Goal: Information Seeking & Learning: Learn about a topic

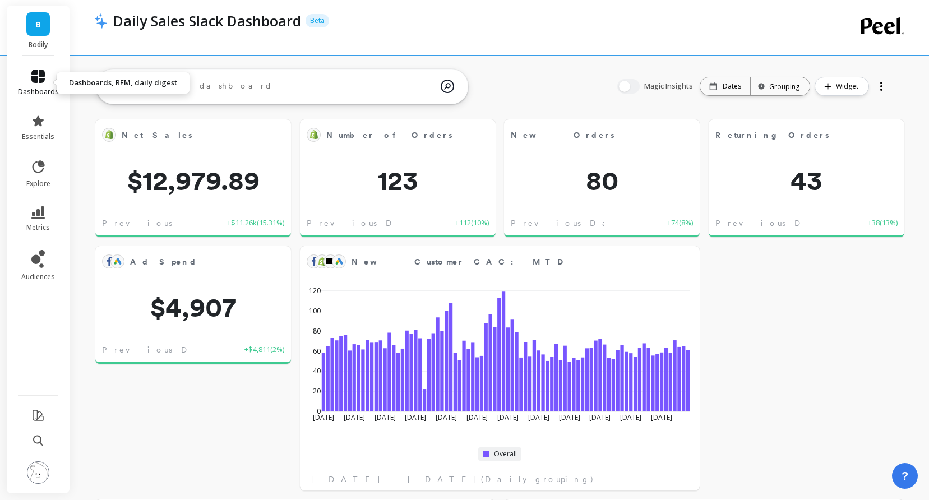
click at [34, 72] on icon at bounding box center [37, 75] width 13 height 13
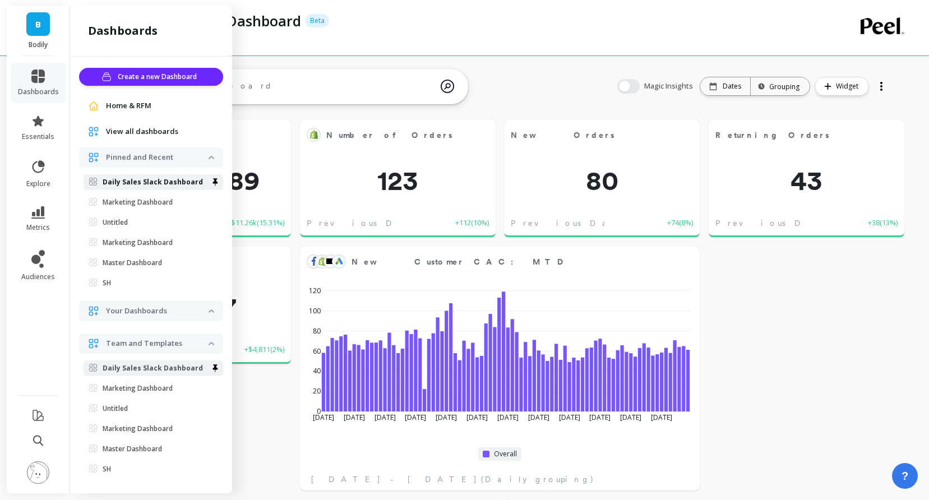
scroll to position [4, 0]
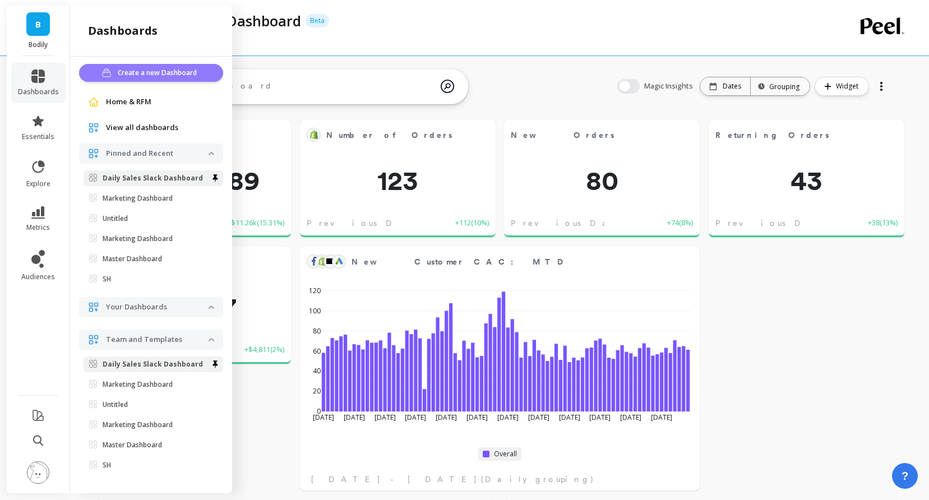
click at [135, 72] on span "Create a new Dashboard" at bounding box center [159, 72] width 82 height 11
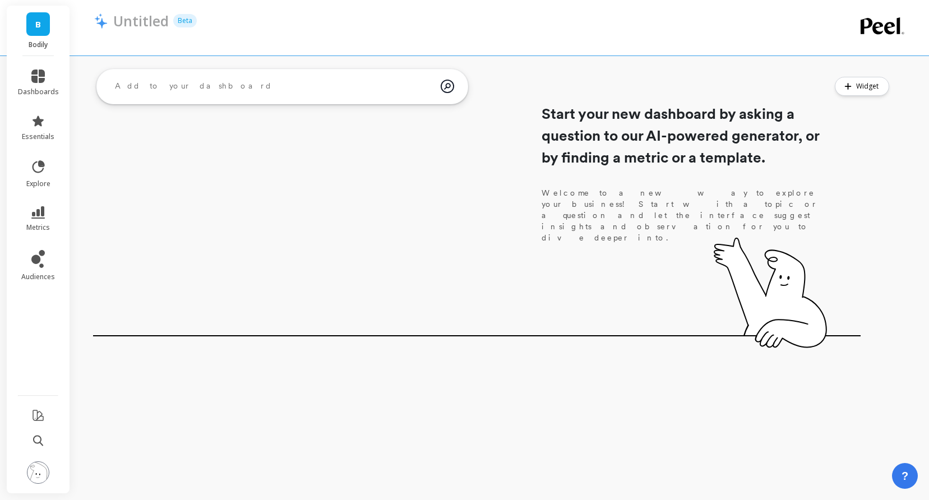
click at [139, 77] on textarea at bounding box center [273, 86] width 335 height 30
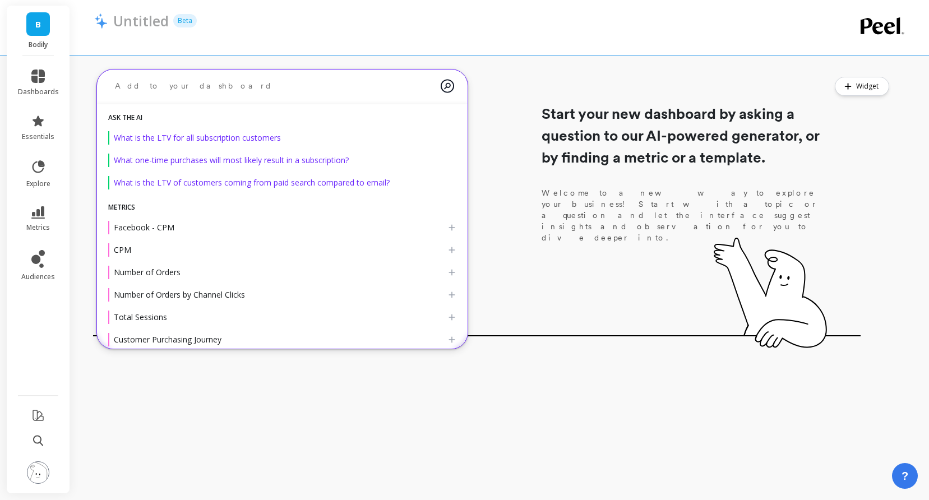
click at [139, 77] on textarea at bounding box center [273, 86] width 335 height 30
click at [36, 90] on span "dashboards" at bounding box center [38, 91] width 41 height 9
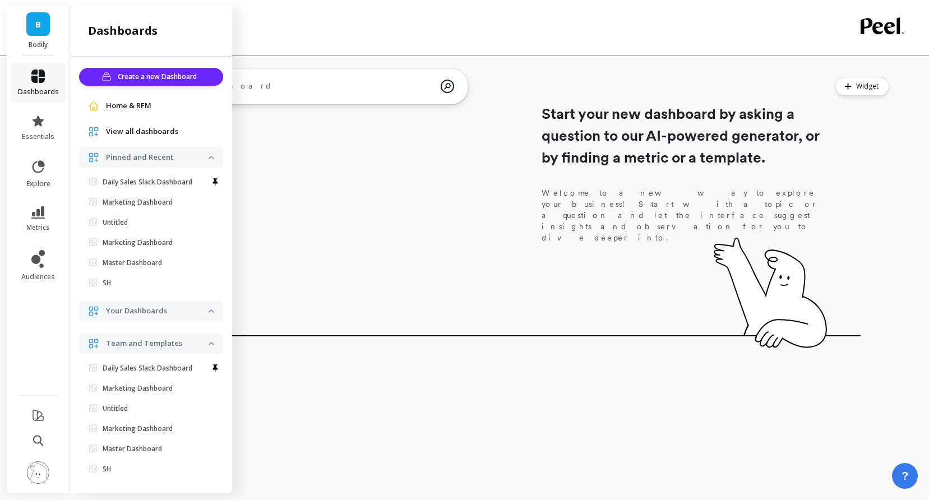
scroll to position [4, 0]
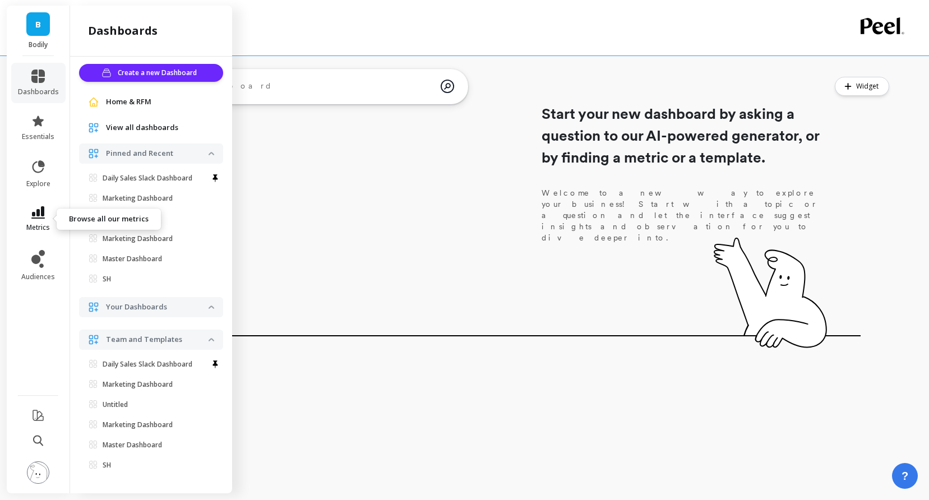
click at [42, 208] on icon at bounding box center [37, 212] width 13 height 12
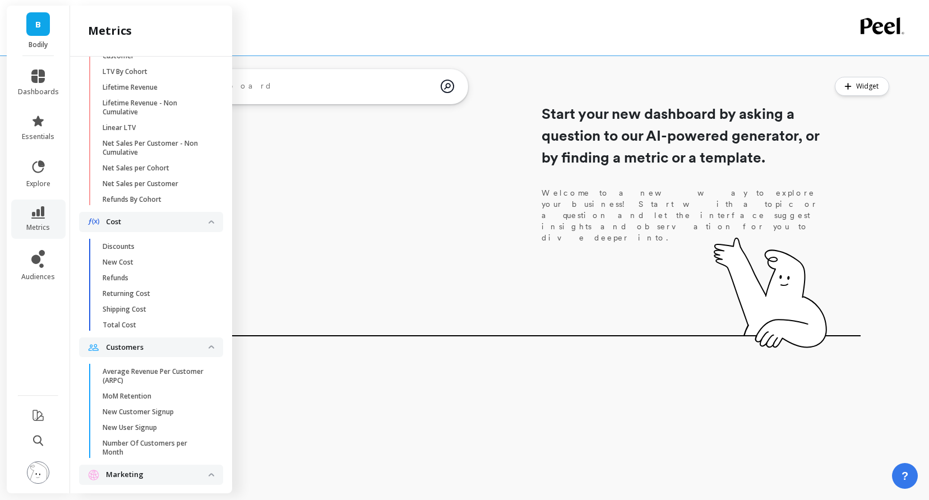
scroll to position [605, 0]
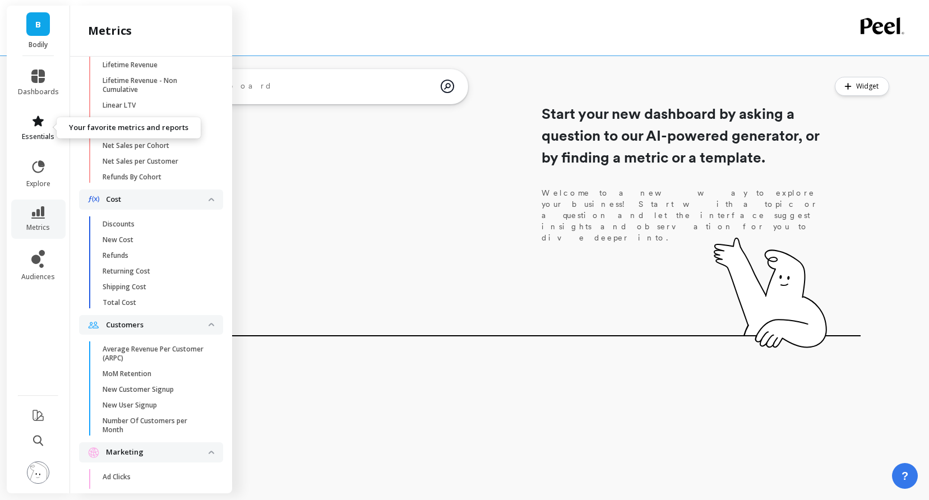
click at [34, 133] on span "essentials" at bounding box center [38, 136] width 33 height 9
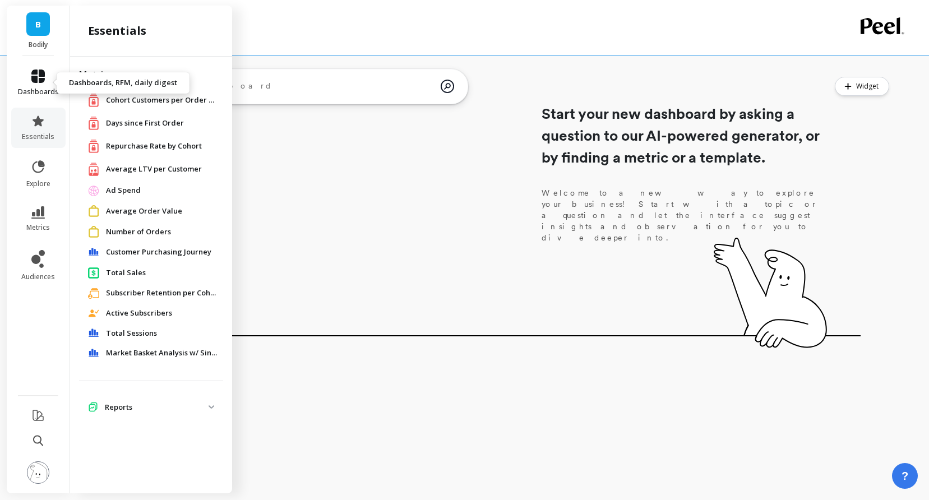
click at [39, 82] on icon at bounding box center [37, 75] width 13 height 13
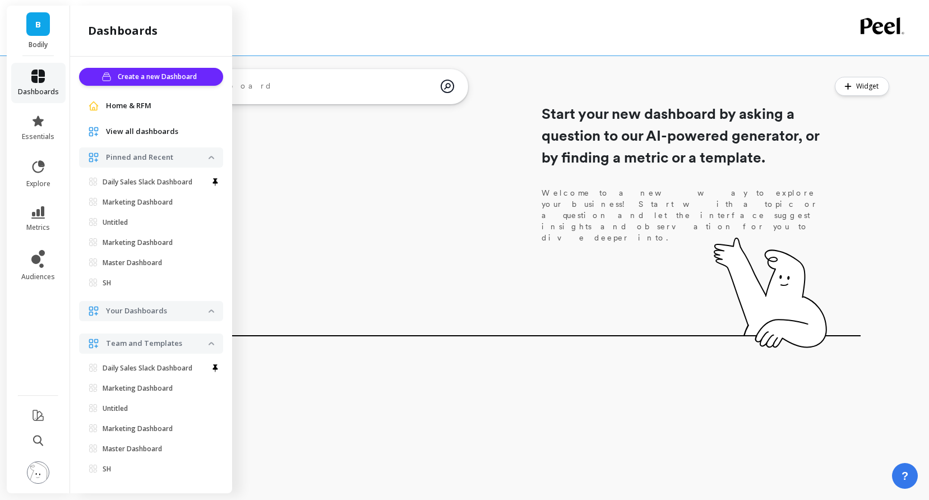
scroll to position [4, 0]
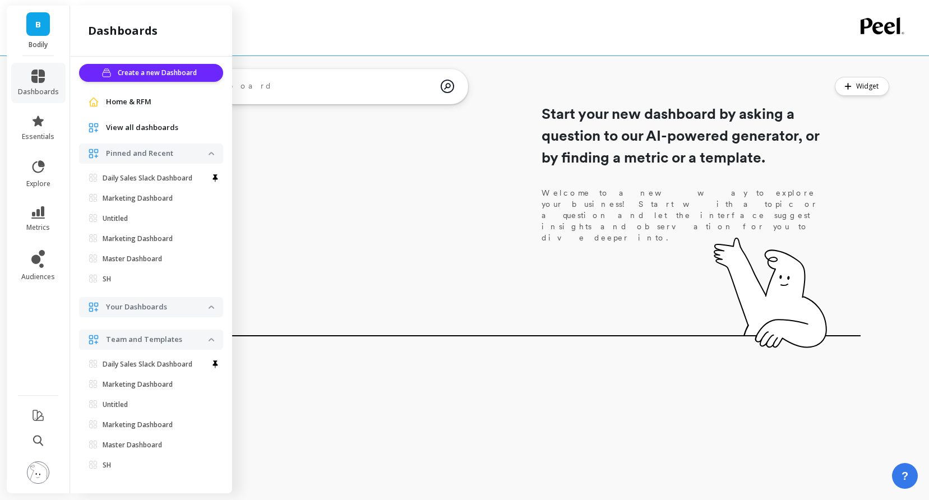
click at [211, 307] on img at bounding box center [211, 306] width 6 height 3
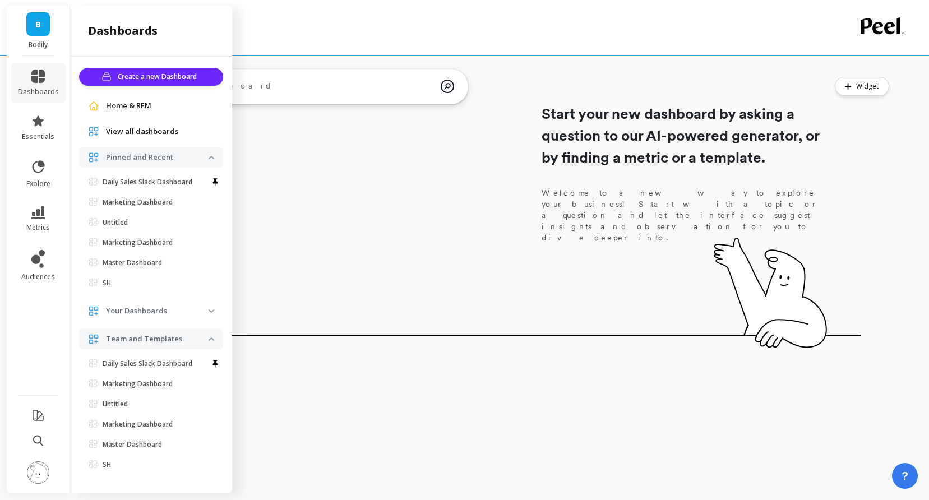
scroll to position [0, 0]
click at [212, 314] on span "Your Dashboards" at bounding box center [151, 311] width 144 height 20
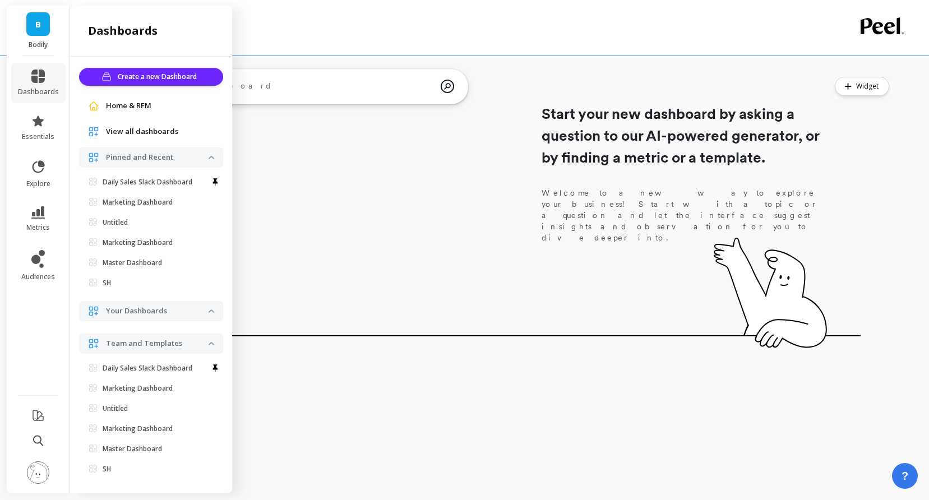
click at [210, 311] on img at bounding box center [211, 310] width 6 height 3
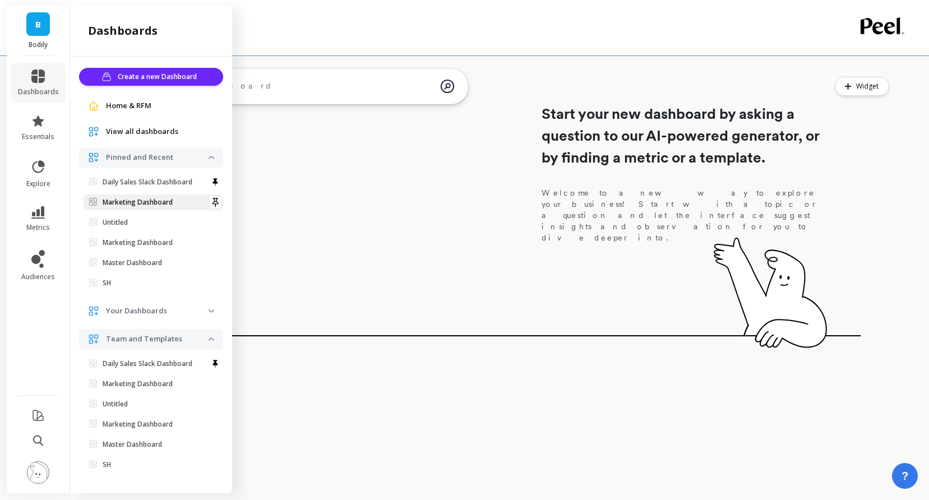
click at [174, 206] on span "Marketing Dashboard" at bounding box center [148, 202] width 119 height 9
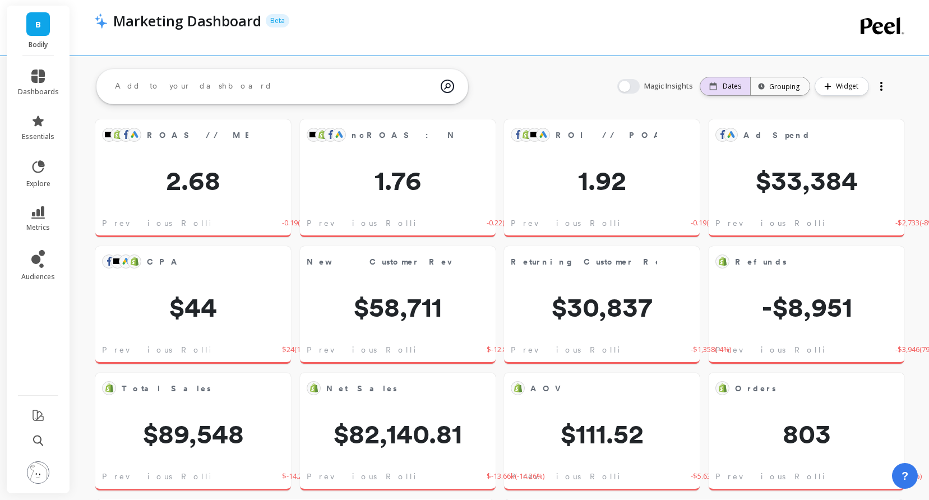
click at [722, 77] on div "Date: Dates Time grouping: Grouping" at bounding box center [754, 86] width 110 height 19
click at [725, 88] on p "Dates" at bounding box center [731, 86] width 18 height 9
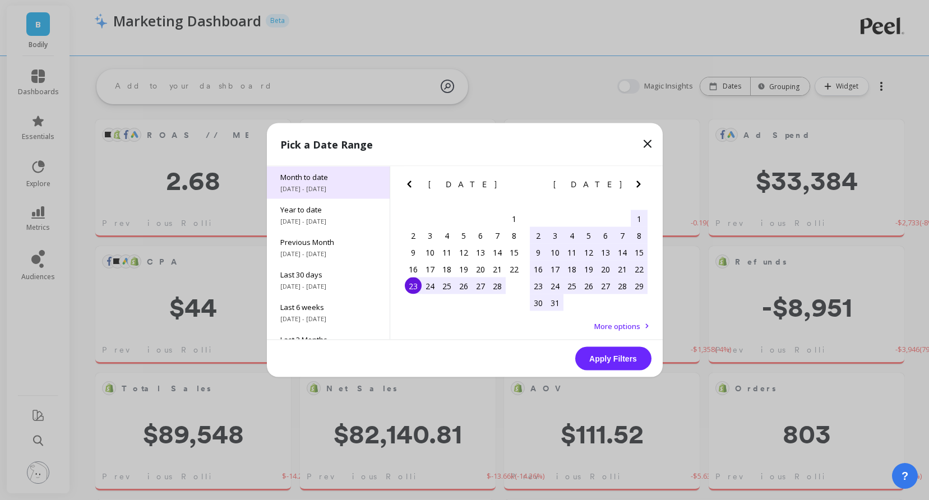
click at [309, 182] on div "Month to date 8/1/2025 - 8/23/2025" at bounding box center [328, 182] width 123 height 33
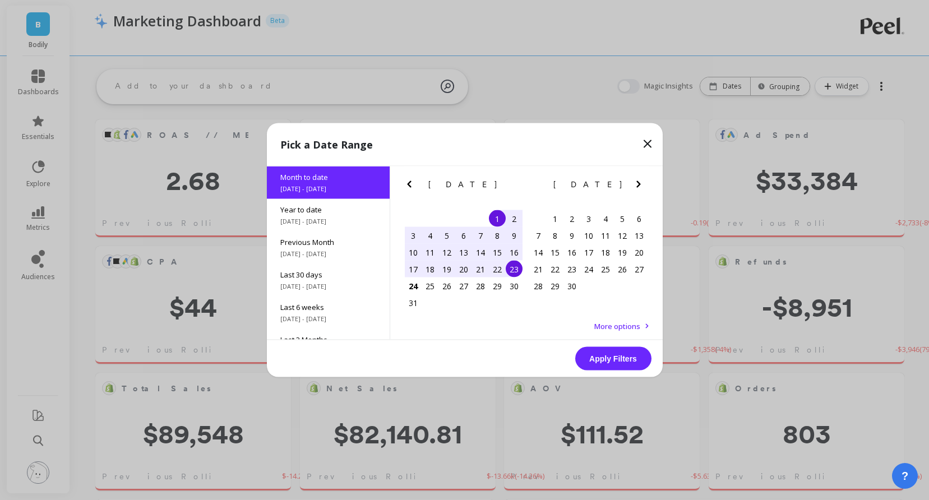
click at [626, 367] on button "Apply Filters" at bounding box center [613, 359] width 76 height 24
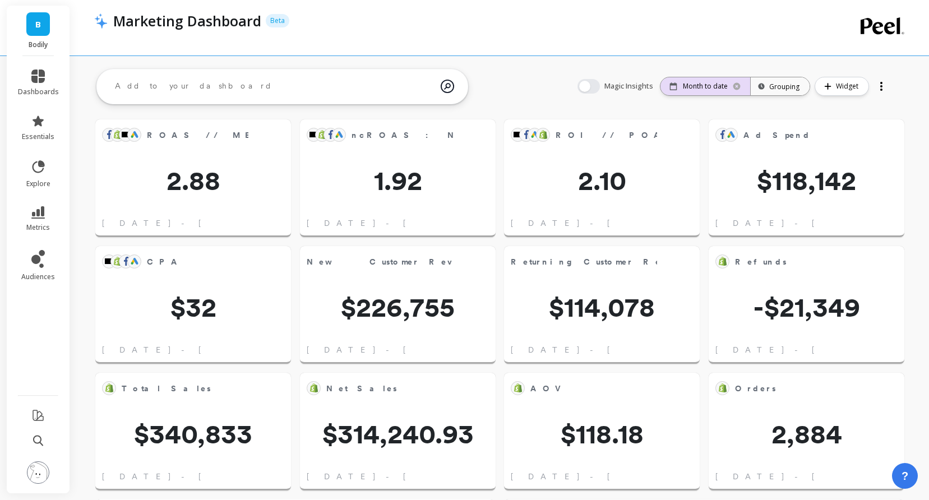
scroll to position [308, 376]
click at [692, 95] on div "Month to date" at bounding box center [705, 86] width 90 height 18
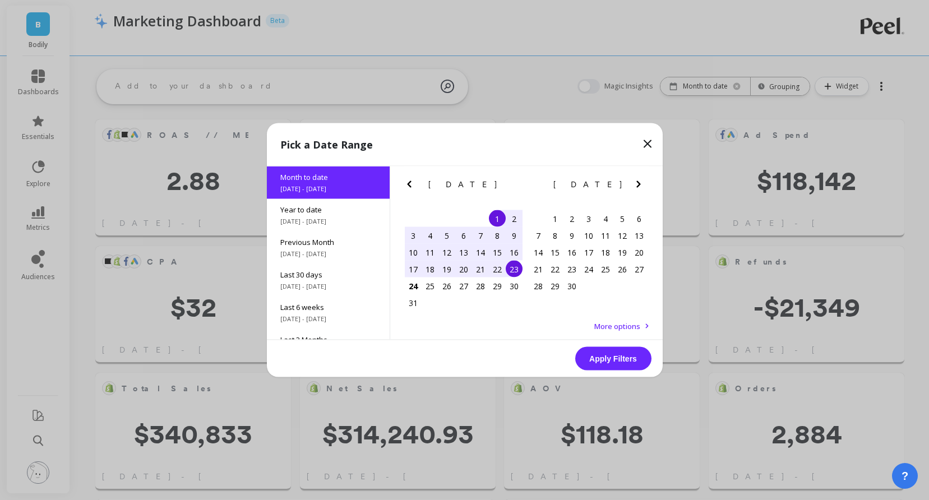
click at [416, 271] on div "17" at bounding box center [413, 269] width 17 height 17
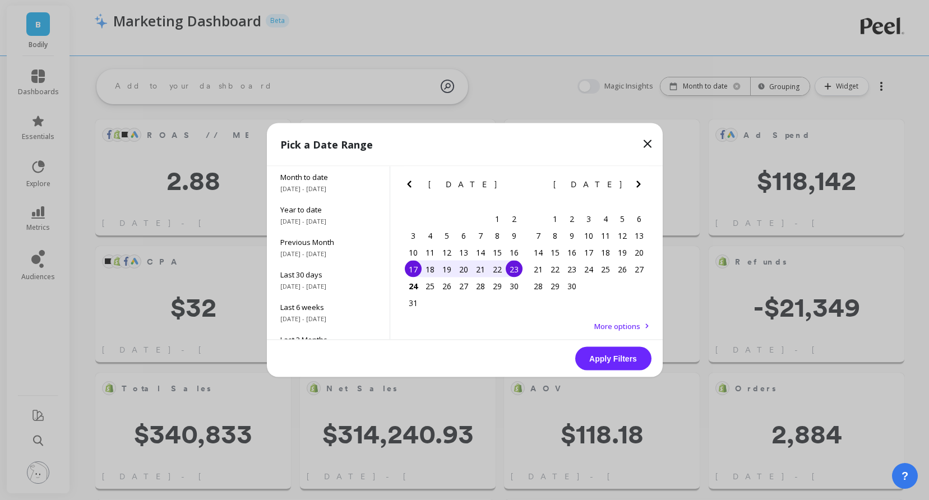
click at [514, 273] on div "23" at bounding box center [513, 269] width 17 height 17
click at [613, 347] on button "Apply Filters" at bounding box center [613, 359] width 76 height 24
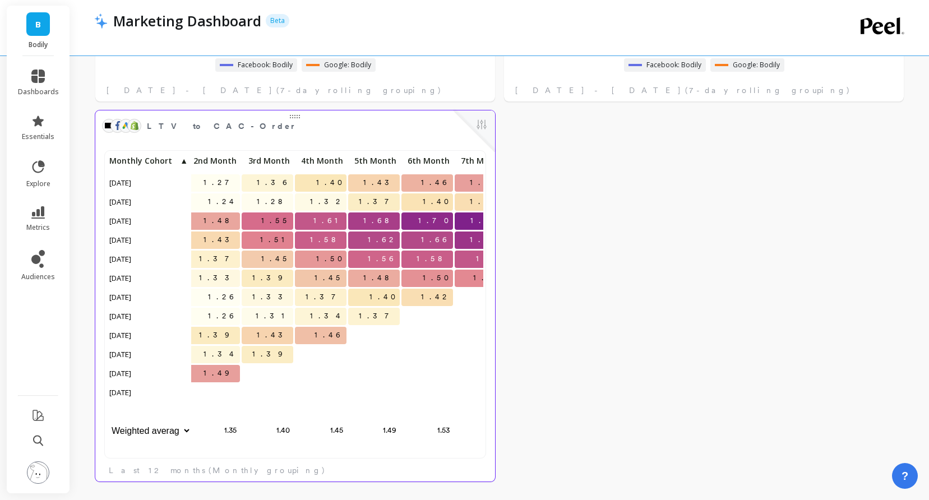
scroll to position [0, 0]
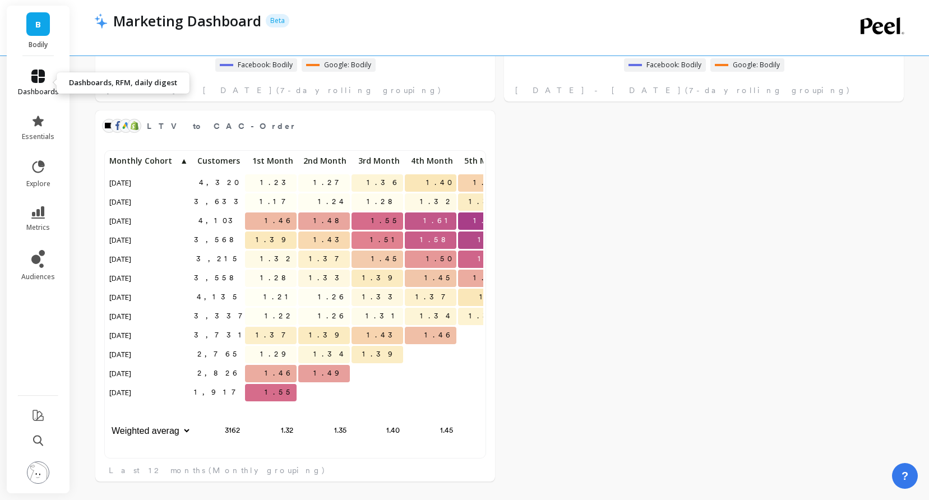
click at [40, 76] on icon at bounding box center [37, 75] width 13 height 13
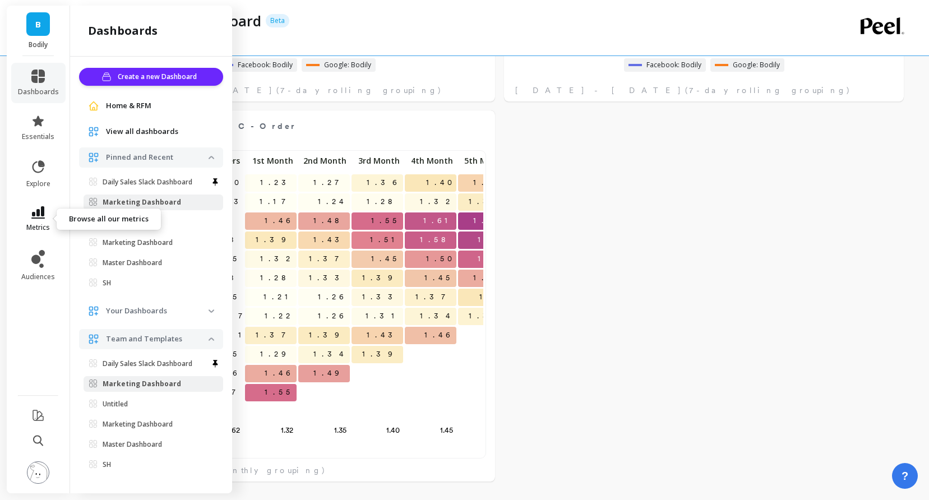
click at [35, 214] on icon at bounding box center [37, 212] width 13 height 12
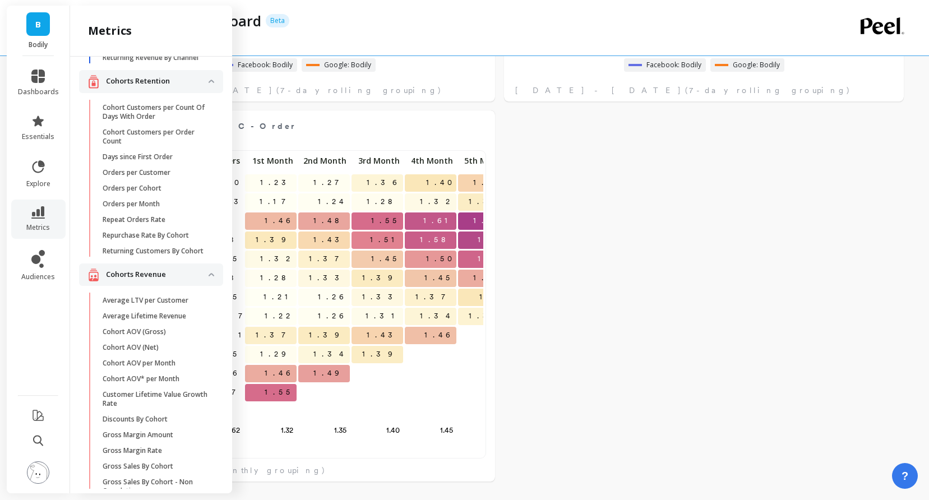
scroll to position [116, 0]
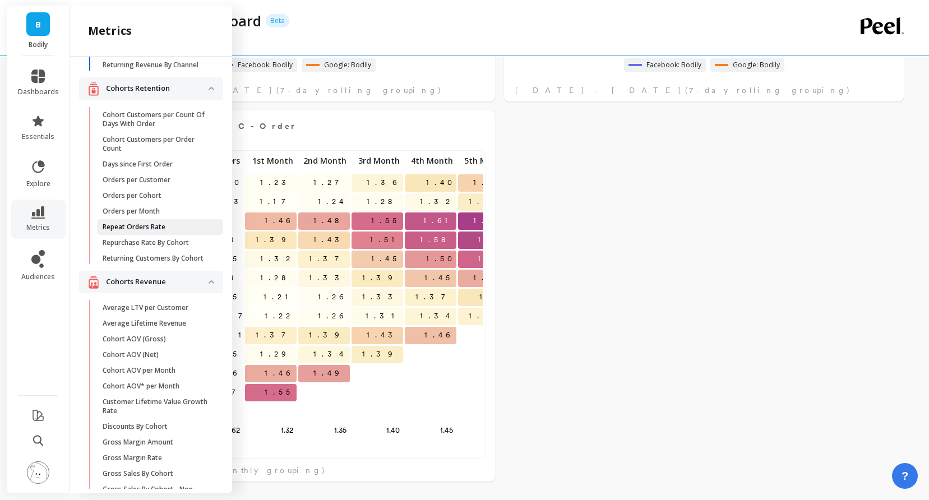
click at [154, 228] on p "Repeat Orders Rate" at bounding box center [134, 226] width 63 height 9
click at [159, 244] on p "Repurchase Rate By Cohort" at bounding box center [146, 242] width 86 height 9
click at [141, 157] on link "Days since First Order" at bounding box center [160, 164] width 126 height 16
click at [141, 181] on p "Orders per Customer" at bounding box center [137, 179] width 68 height 9
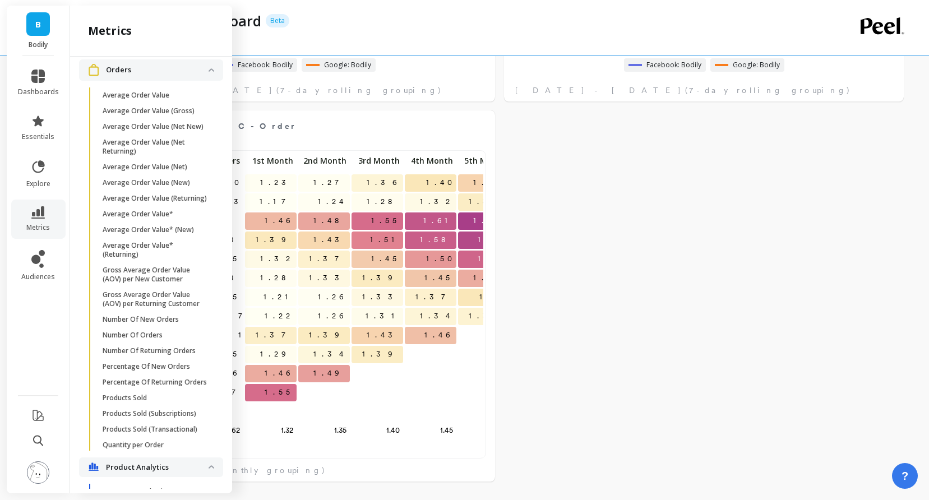
scroll to position [1812, 0]
click at [142, 329] on link "Number Of Orders" at bounding box center [160, 334] width 126 height 16
click at [150, 386] on link "Percentage Of Returning Orders" at bounding box center [160, 381] width 126 height 16
click at [156, 346] on p "Number Of Returning Orders" at bounding box center [149, 349] width 93 height 9
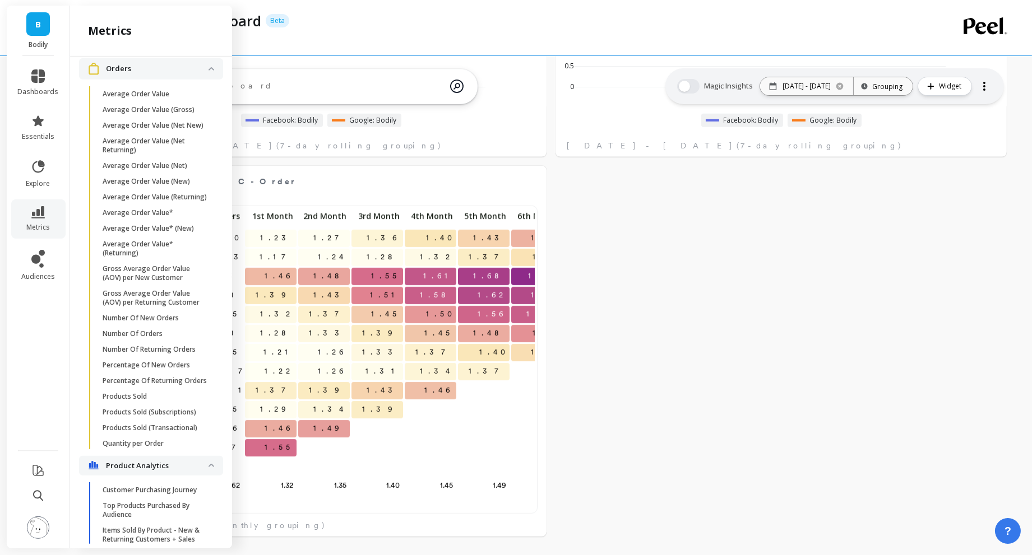
scroll to position [308, 428]
click at [153, 358] on link "Percentage Of New Orders" at bounding box center [160, 366] width 126 height 16
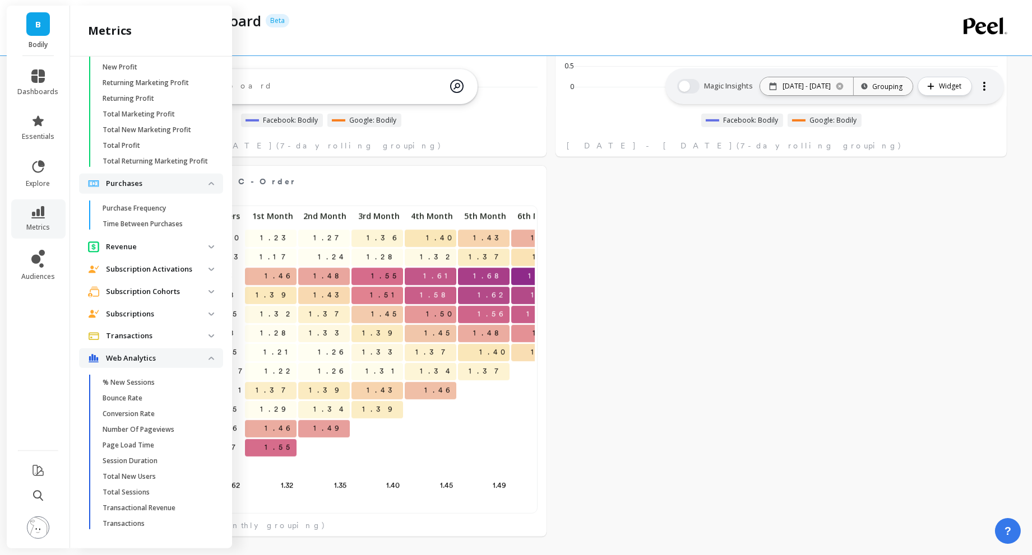
scroll to position [2463, 0]
click at [163, 219] on p "Time Between Purchases" at bounding box center [143, 221] width 80 height 9
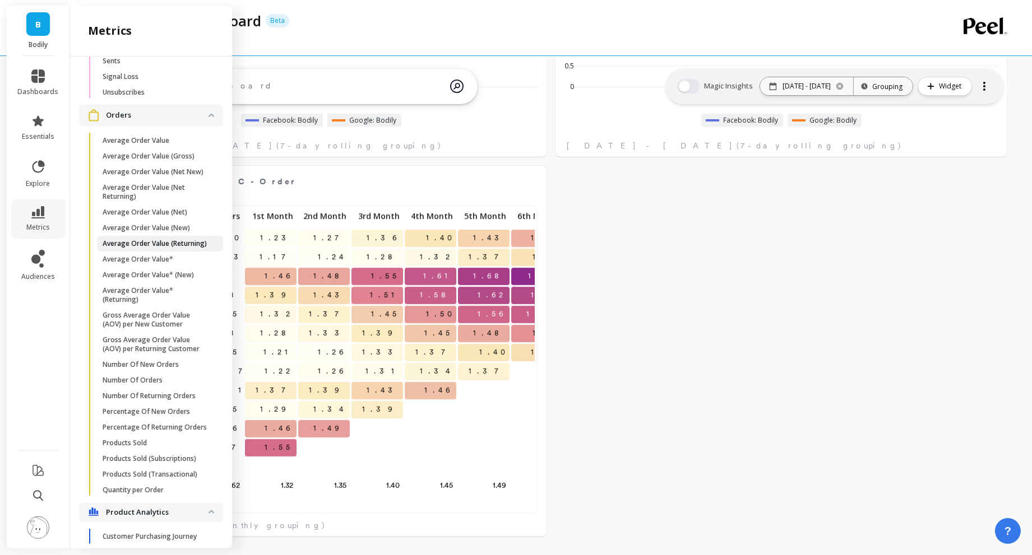
scroll to position [1754, 0]
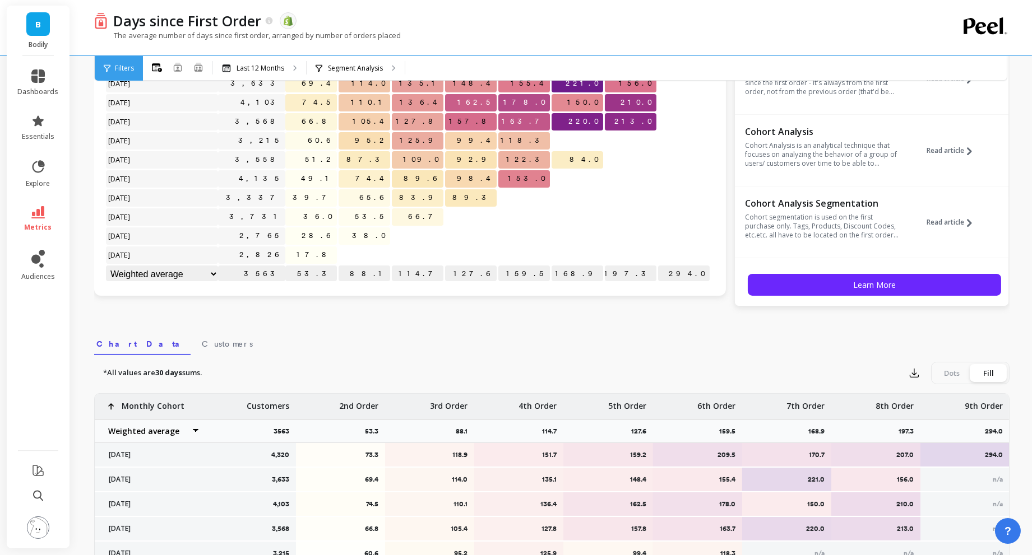
scroll to position [256, 0]
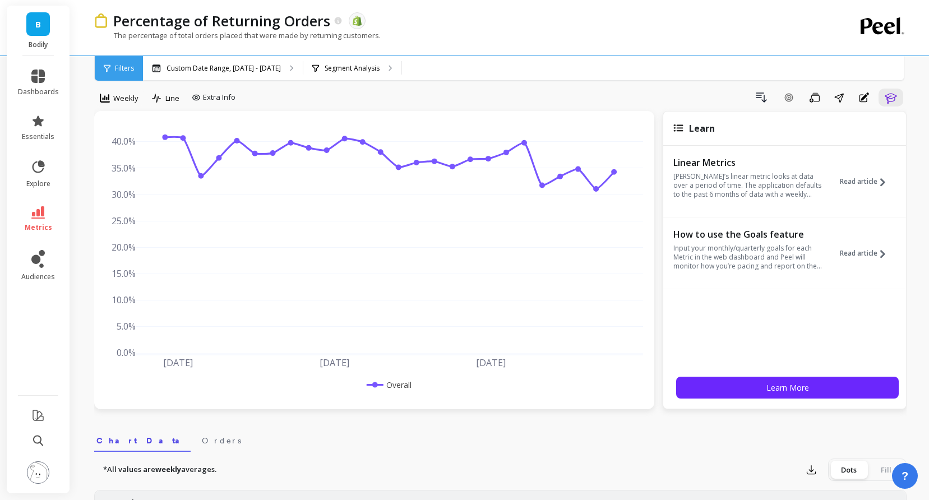
scroll to position [12, 0]
click at [250, 57] on div "Custom Date Range, [DATE] - [DATE]" at bounding box center [223, 68] width 160 height 25
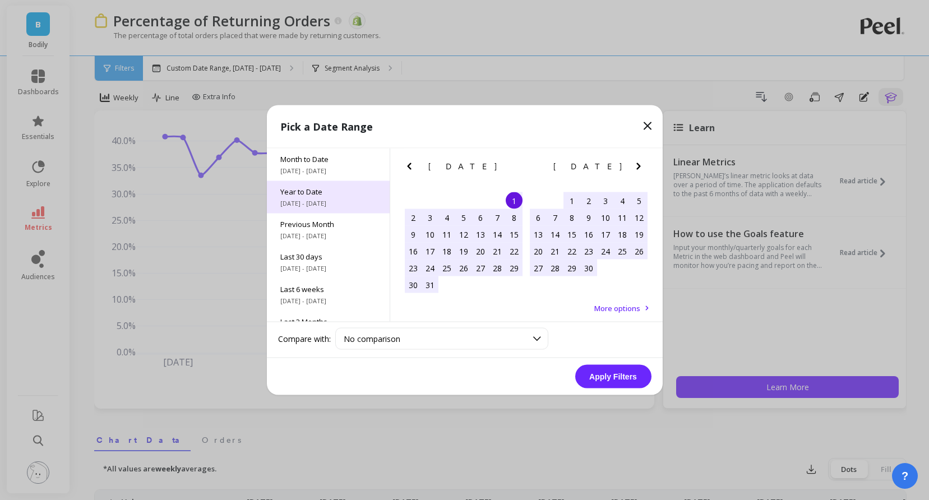
click at [298, 193] on span "Year to Date" at bounding box center [328, 192] width 96 height 10
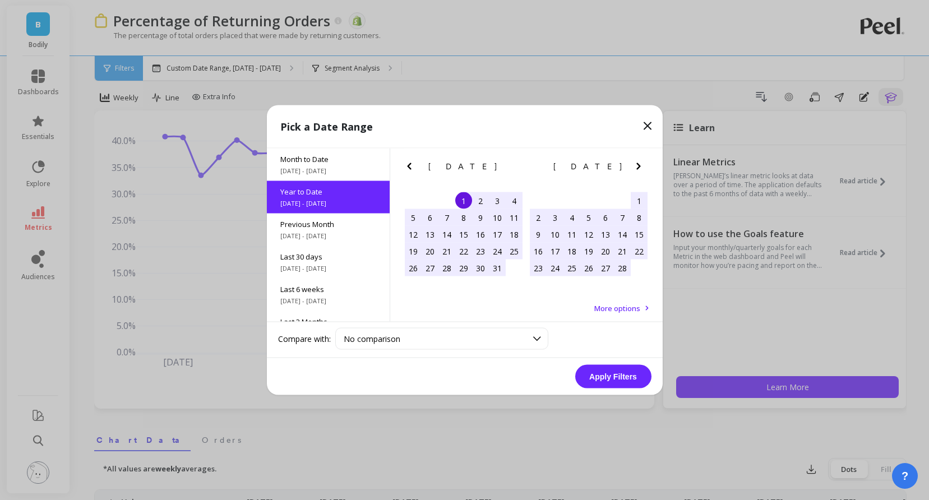
click at [633, 371] on button "Apply Filters" at bounding box center [613, 377] width 76 height 24
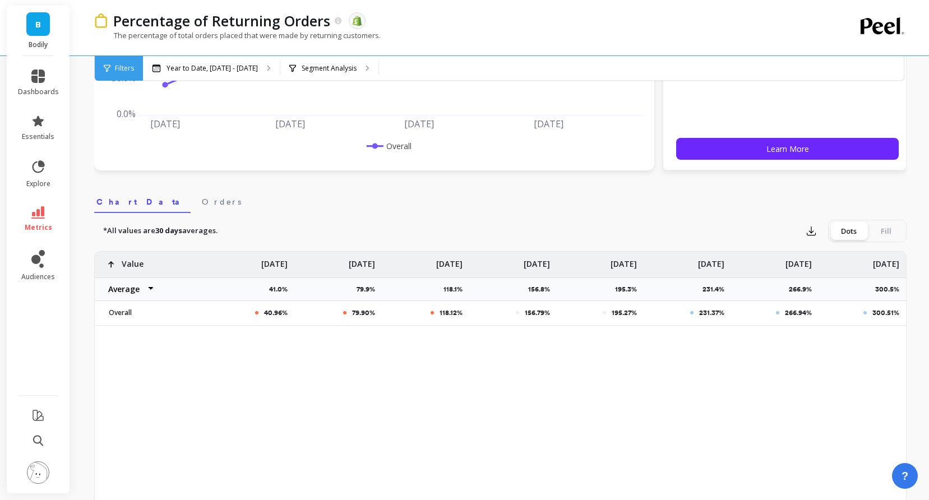
scroll to position [254, 0]
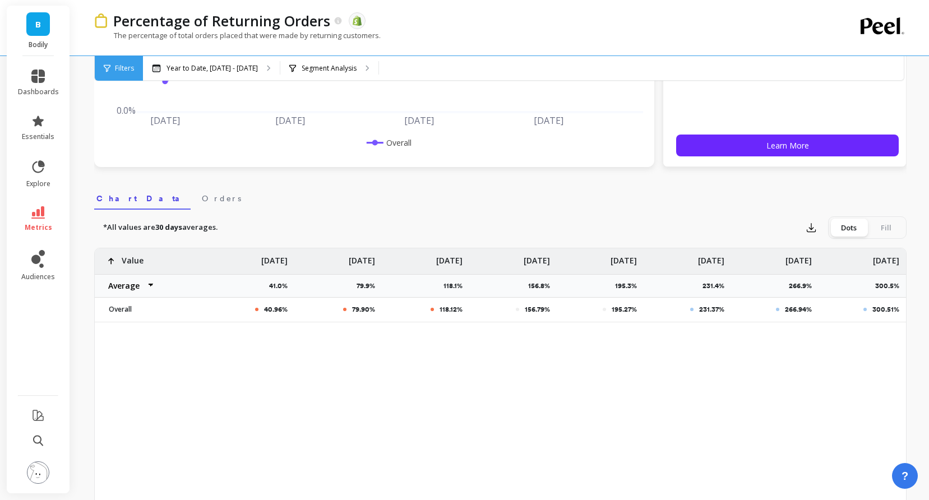
click at [465, 200] on nav "Chart Data Orders" at bounding box center [500, 197] width 812 height 26
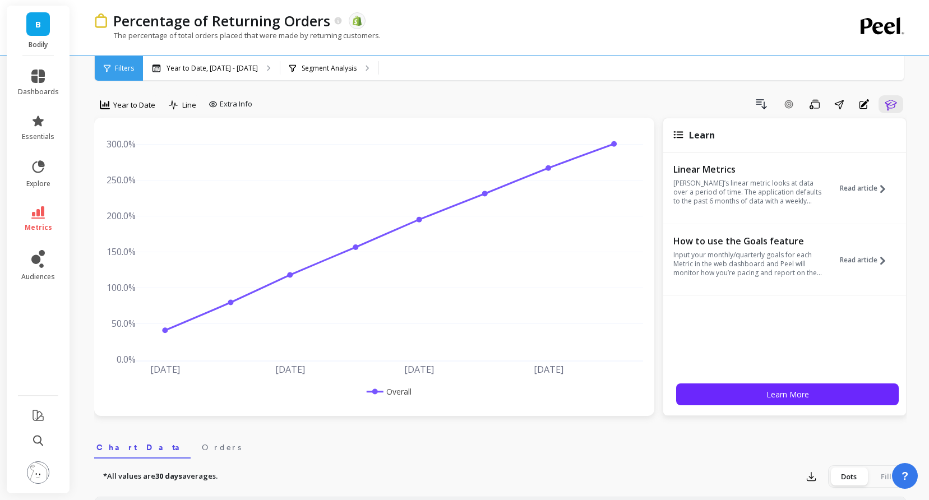
scroll to position [7, 0]
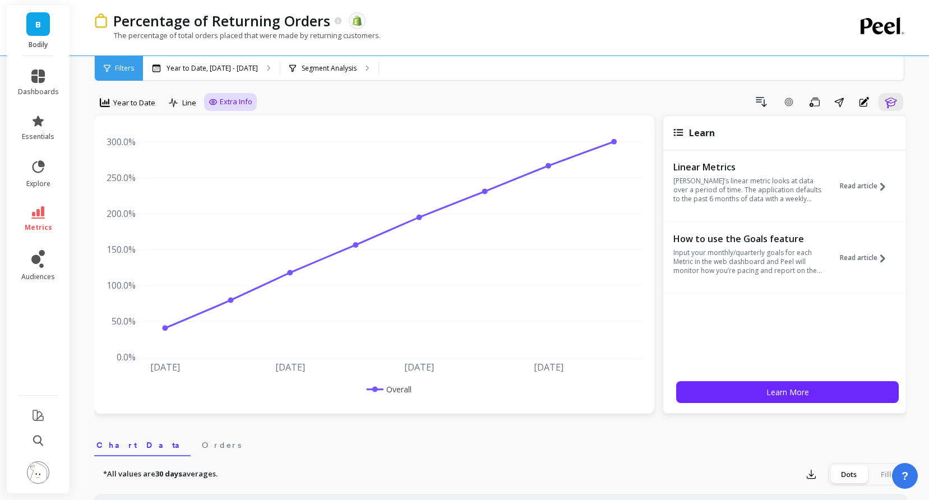
click at [224, 103] on span "Extra Info" at bounding box center [236, 101] width 33 height 11
click at [231, 163] on input "Values" at bounding box center [233, 167] width 39 height 11
checkbox input "false"
click at [454, 98] on div "Drill Down Add Goal Save Share Annotations Learn" at bounding box center [582, 102] width 650 height 18
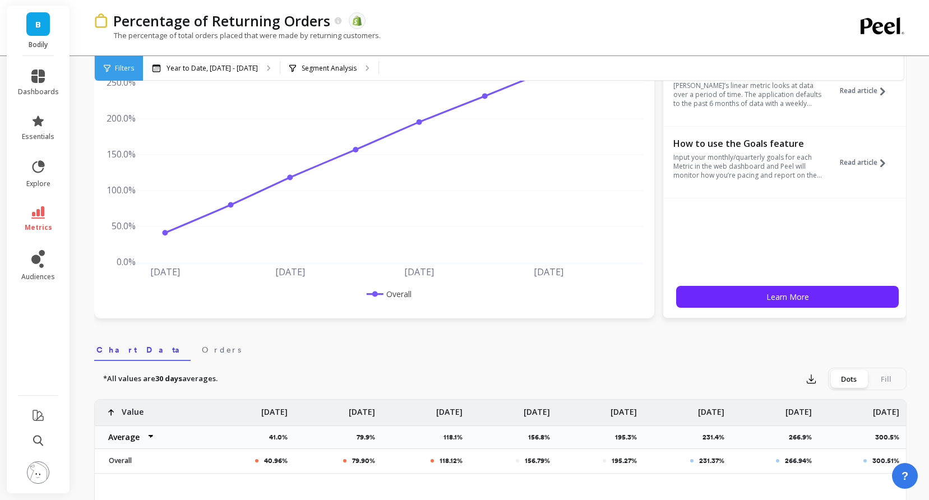
scroll to position [230, 0]
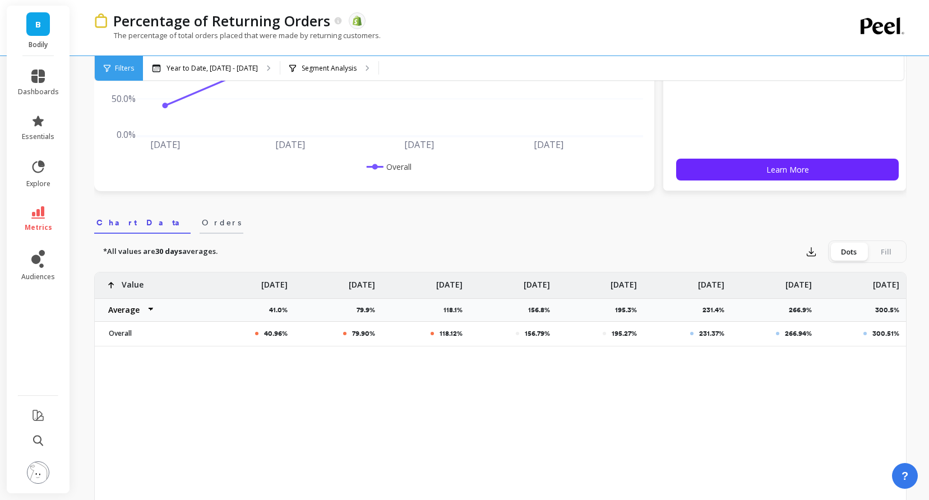
click at [202, 221] on span "Orders" at bounding box center [221, 222] width 39 height 11
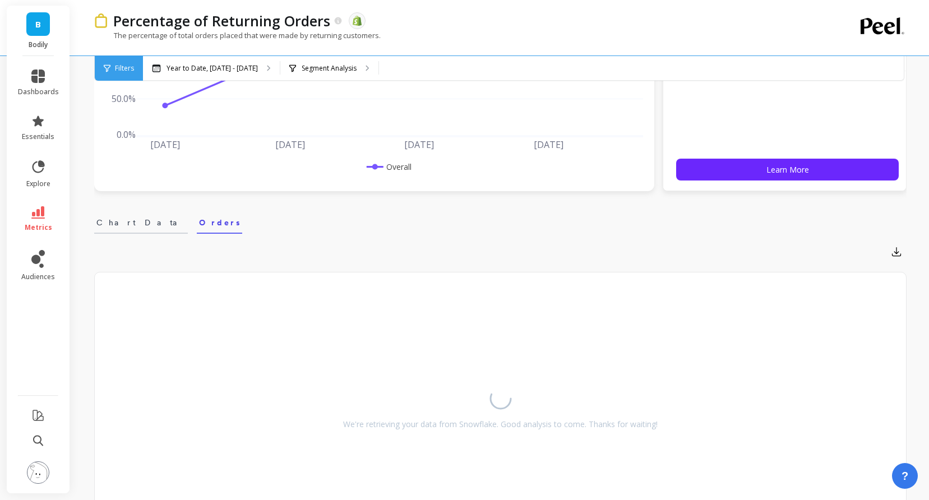
click at [111, 228] on span "Chart Data" at bounding box center [140, 222] width 89 height 11
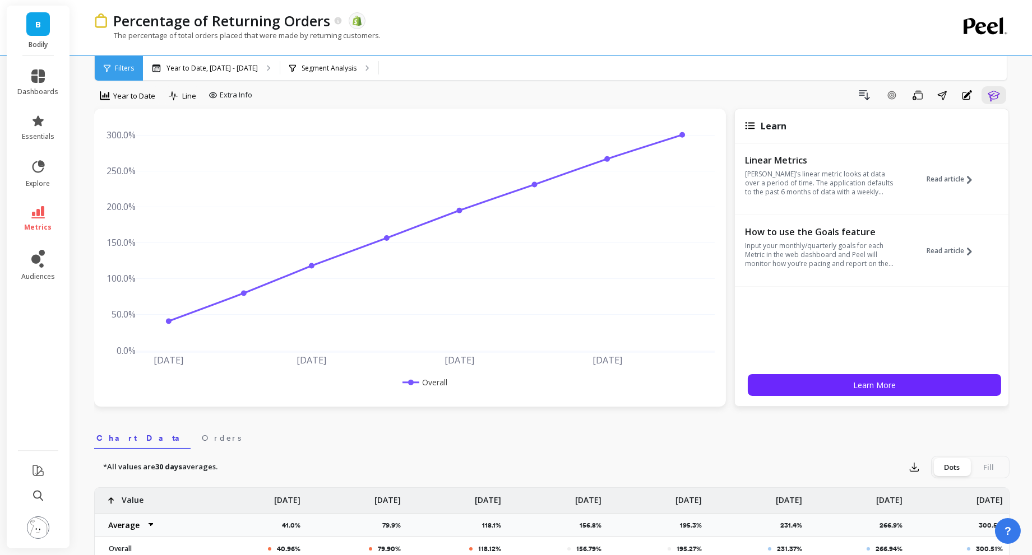
scroll to position [12, 0]
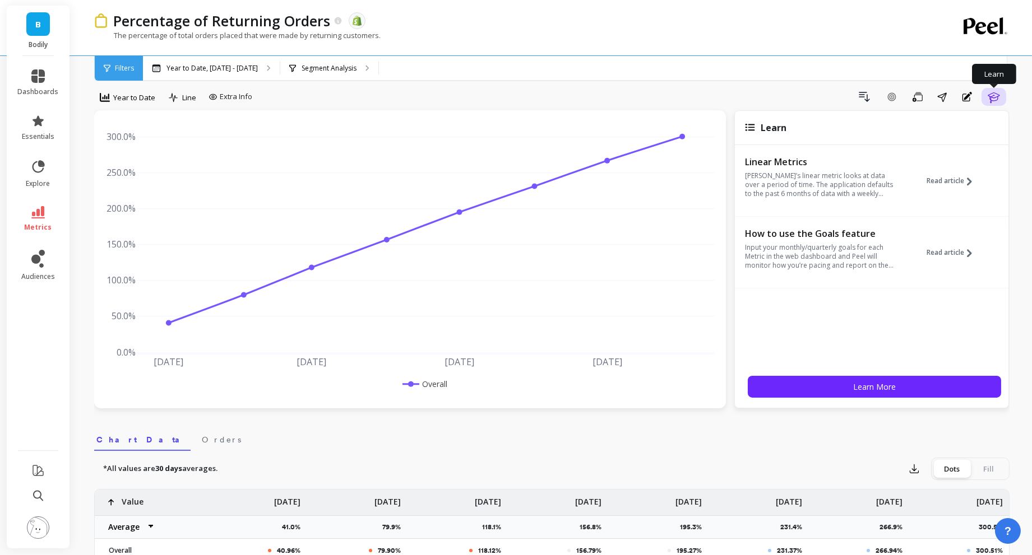
click at [928, 102] on icon "button" at bounding box center [993, 96] width 13 height 13
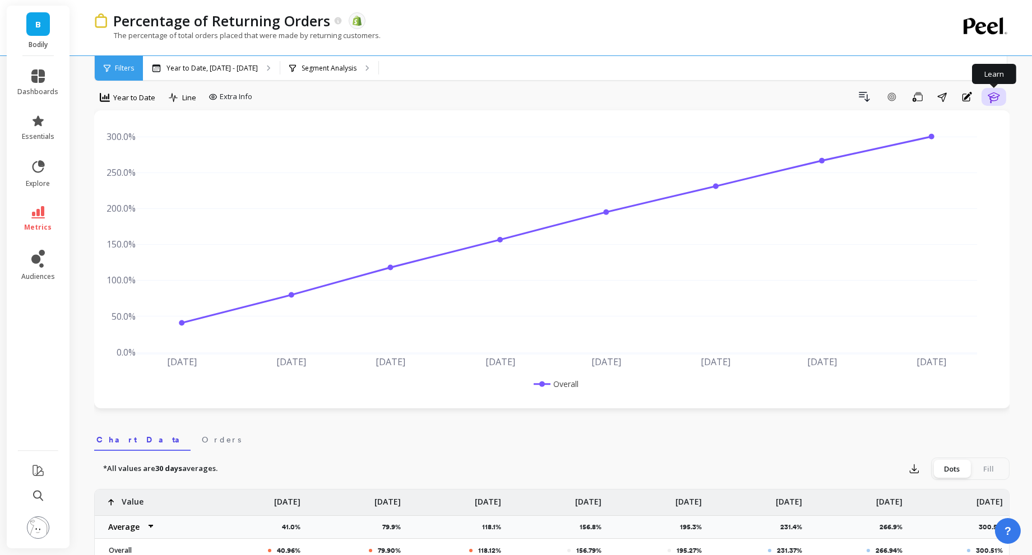
click at [928, 102] on icon "button" at bounding box center [993, 96] width 13 height 13
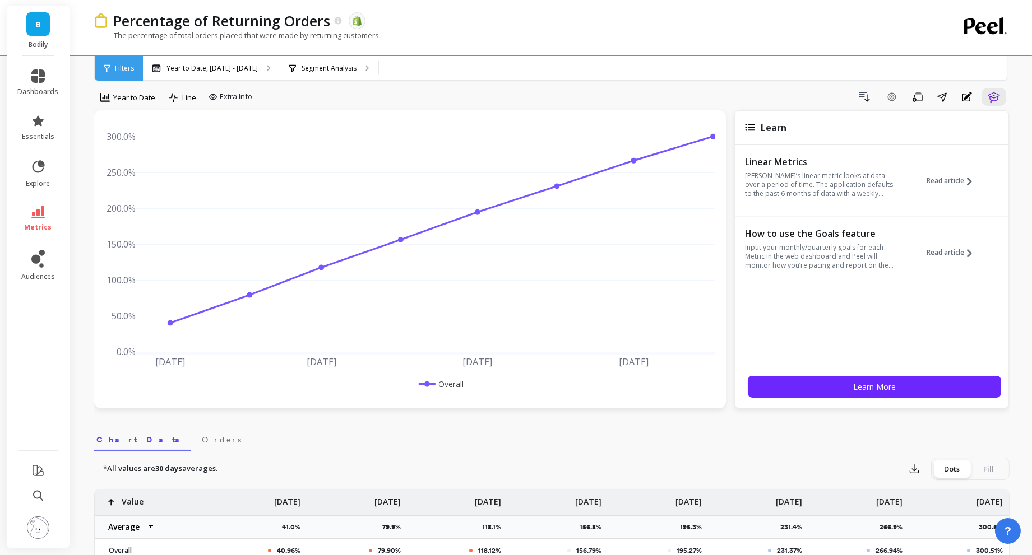
click at [762, 80] on div "Year to Date, Jan 1 - Aug 24 Segment Analysis" at bounding box center [599, 68] width 912 height 25
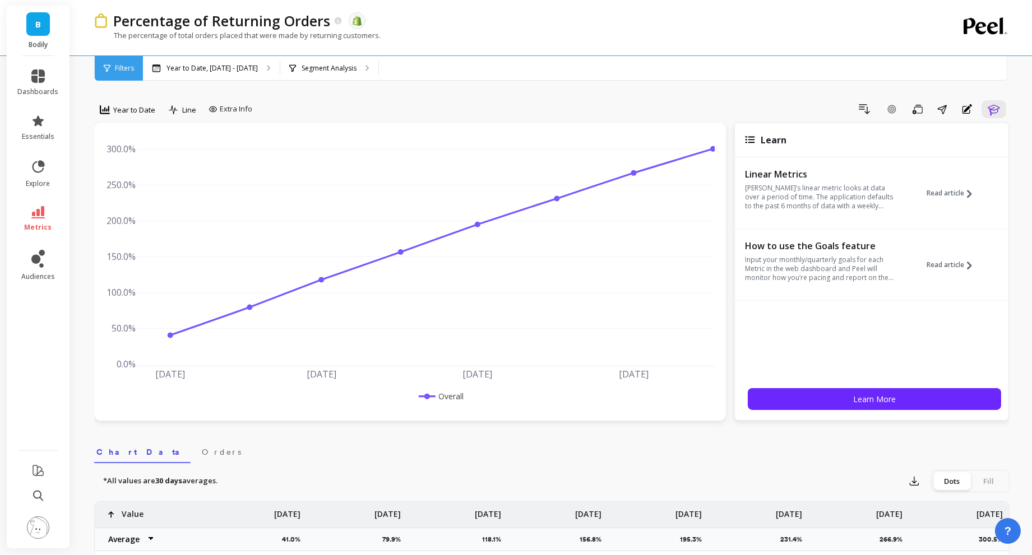
scroll to position [10, 0]
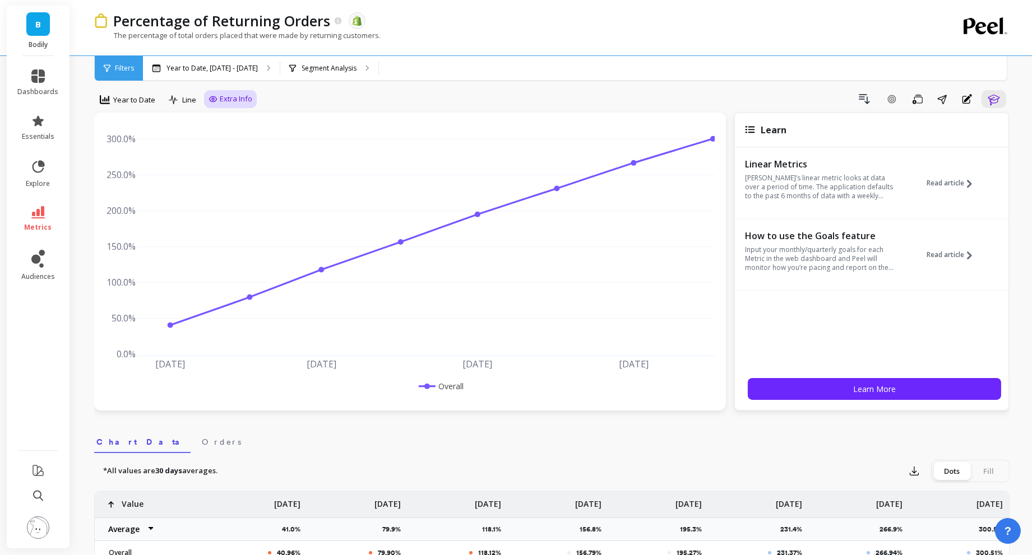
click at [235, 95] on span "Extra Info" at bounding box center [236, 99] width 33 height 11
click at [235, 160] on input "Values" at bounding box center [233, 164] width 39 height 11
checkbox input "true"
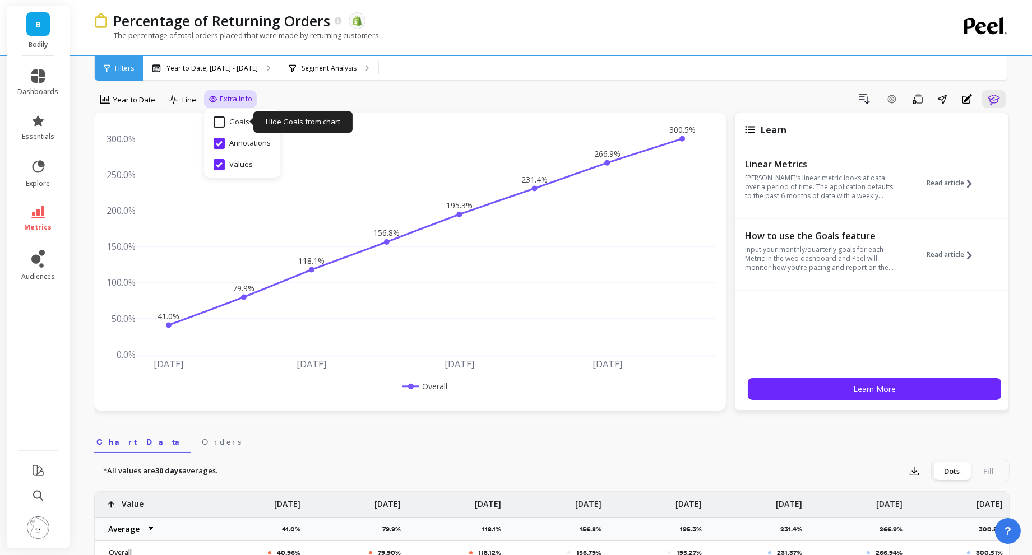
click at [230, 117] on input "Goals" at bounding box center [232, 122] width 36 height 11
checkbox input "false"
click at [173, 96] on icon at bounding box center [174, 100] width 10 height 10
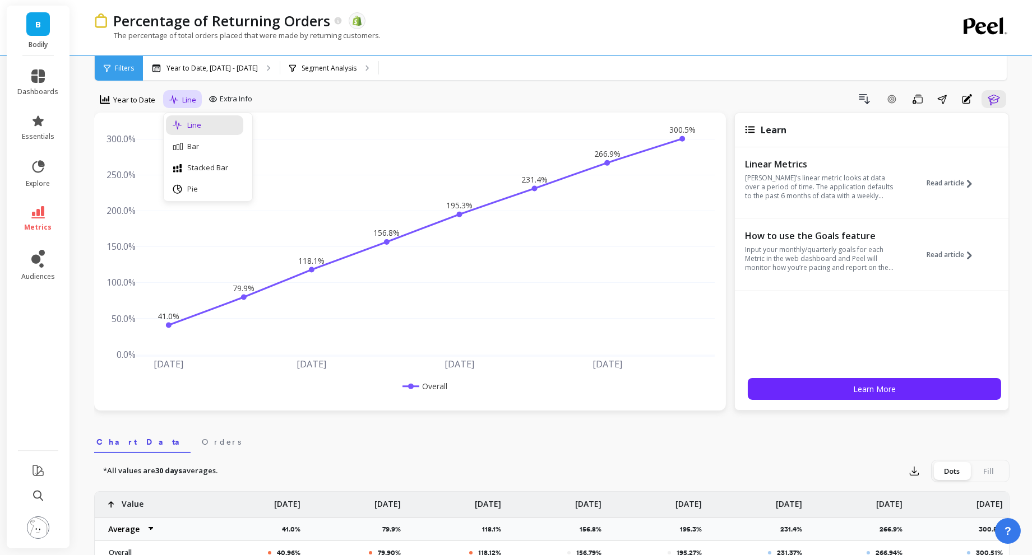
click at [173, 98] on icon at bounding box center [173, 100] width 9 height 10
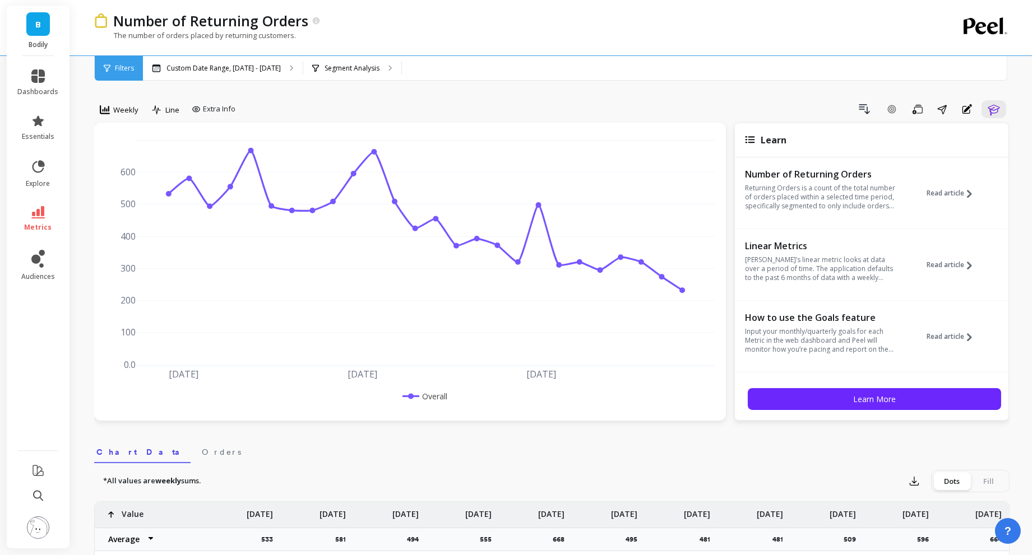
click at [192, 50] on div "The number of orders placed by returning customers." at bounding box center [505, 40] width 823 height 21
click at [196, 67] on p "Custom Date Range, Mar 1 - Aug 23" at bounding box center [223, 68] width 114 height 9
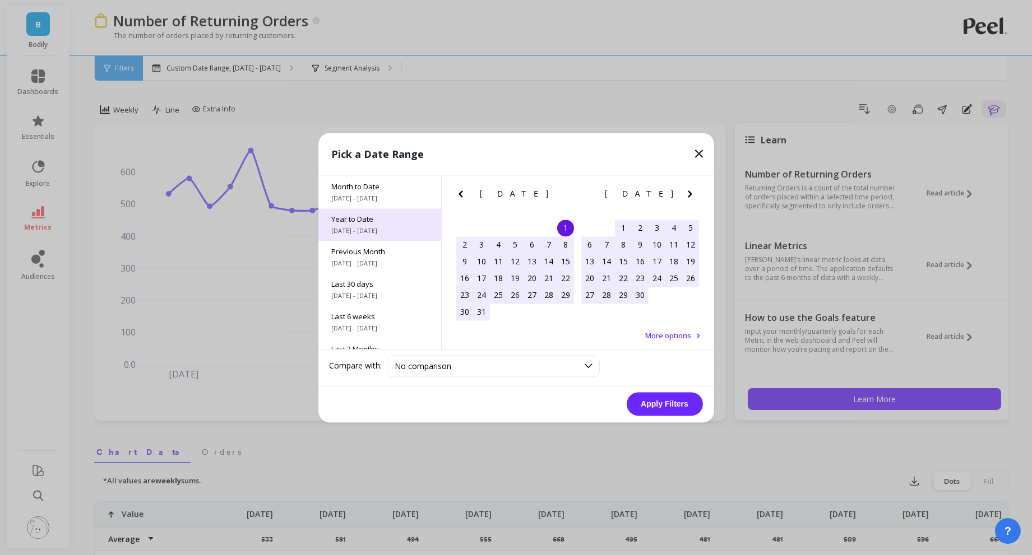
click at [424, 214] on div "Year to Date 1/1/2025 - 8/24/2025" at bounding box center [379, 224] width 123 height 33
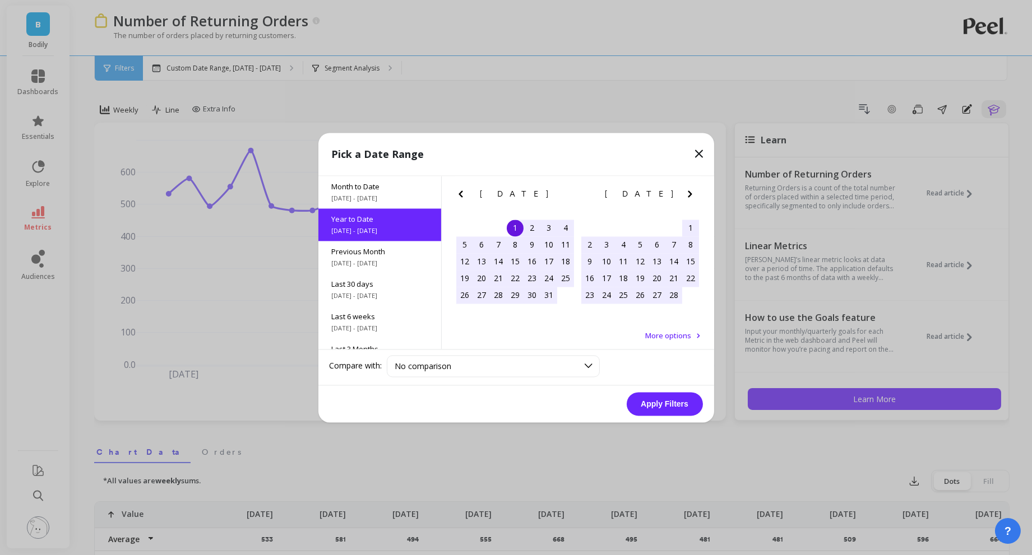
click at [683, 410] on button "Apply Filters" at bounding box center [665, 404] width 76 height 24
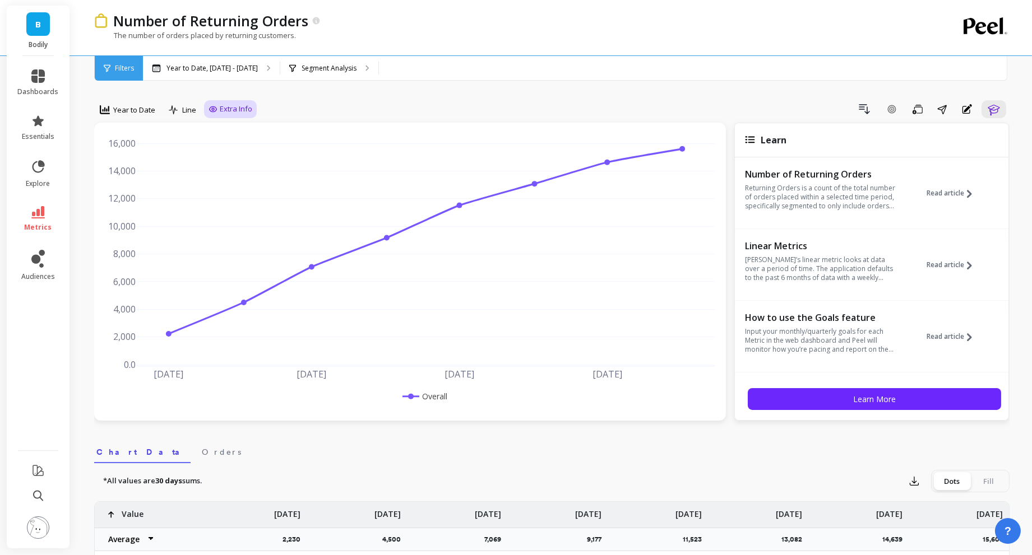
click at [238, 108] on span "Extra Info" at bounding box center [236, 109] width 33 height 11
click at [239, 108] on span "Extra Info" at bounding box center [236, 109] width 33 height 11
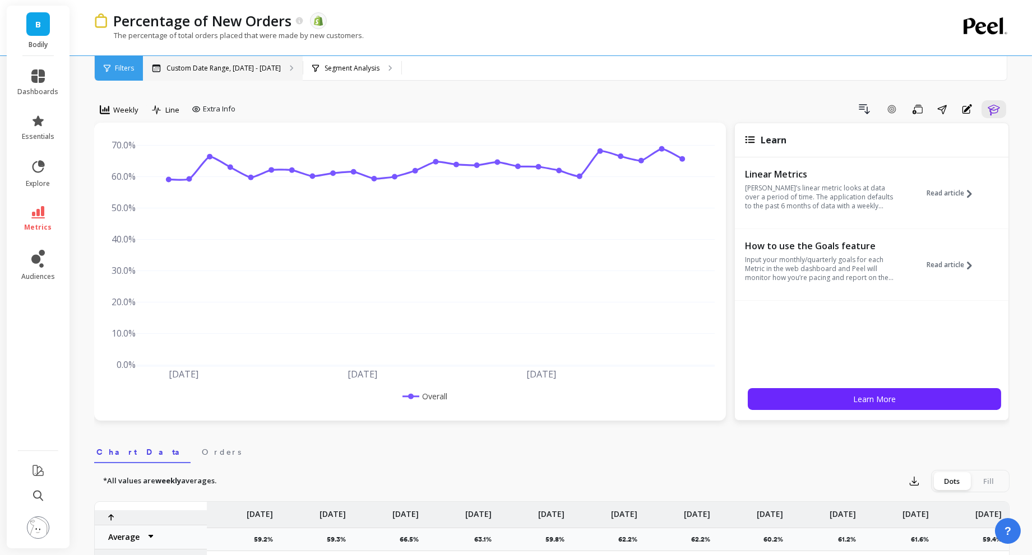
click at [150, 75] on div "Custom Date Range, [DATE] - [DATE]" at bounding box center [223, 68] width 160 height 25
click at [116, 75] on div "Filters" at bounding box center [119, 68] width 48 height 25
click at [192, 71] on p "Custom Date Range, [DATE] - [DATE]" at bounding box center [223, 68] width 114 height 9
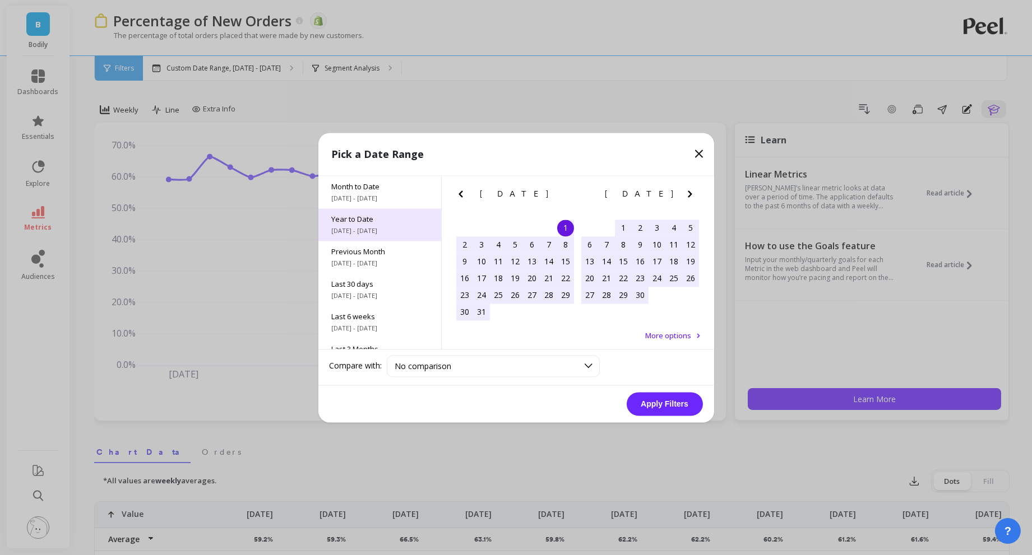
click at [376, 231] on span "1/1/2025 - 8/24/2025" at bounding box center [380, 230] width 96 height 9
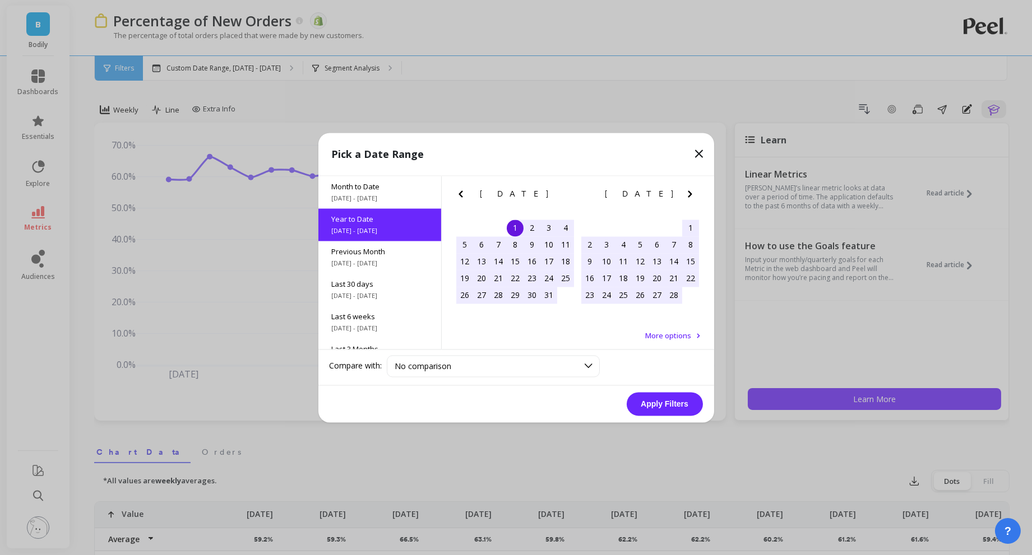
click at [656, 406] on button "Apply Filters" at bounding box center [665, 404] width 76 height 24
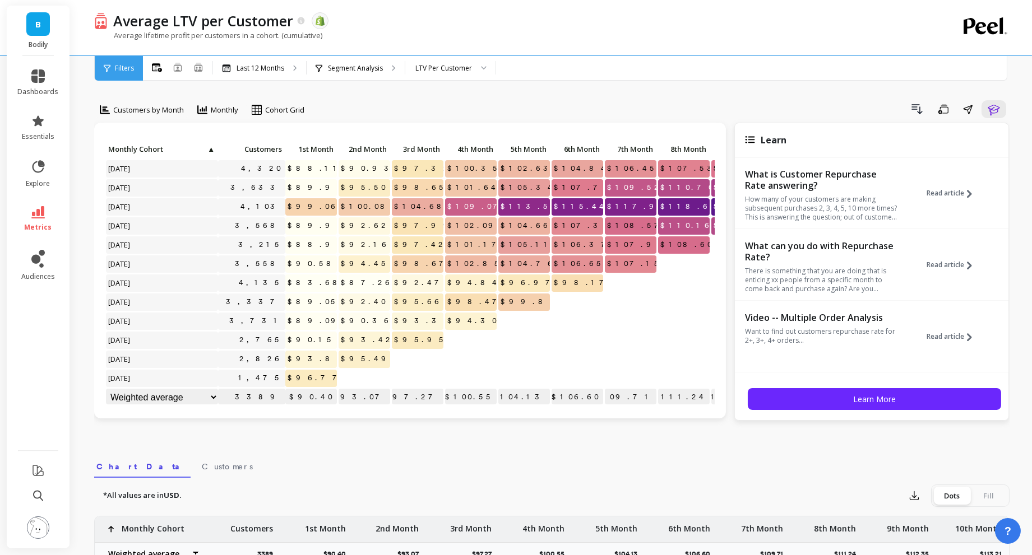
scroll to position [1, 0]
